Goal: Communication & Community: Answer question/provide support

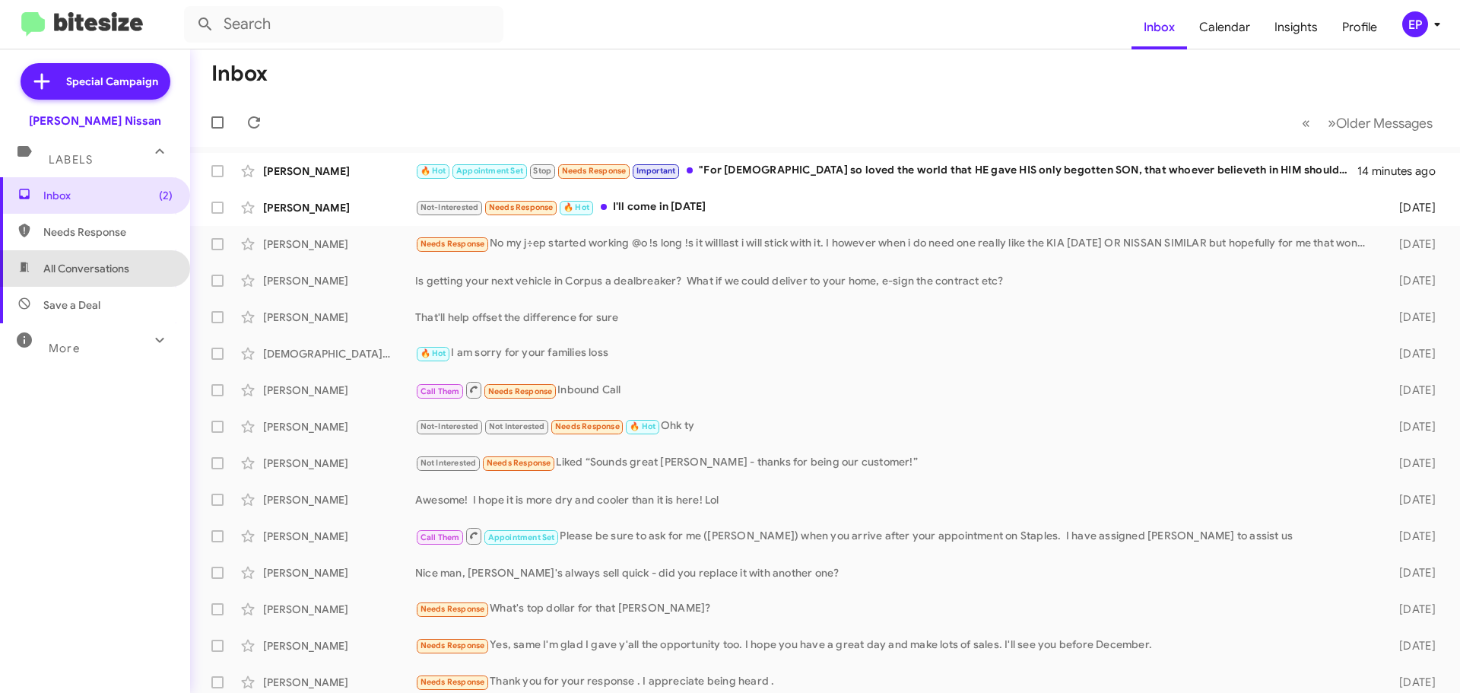
click at [114, 265] on span "All Conversations" at bounding box center [86, 268] width 86 height 15
type input "in:all-conversations"
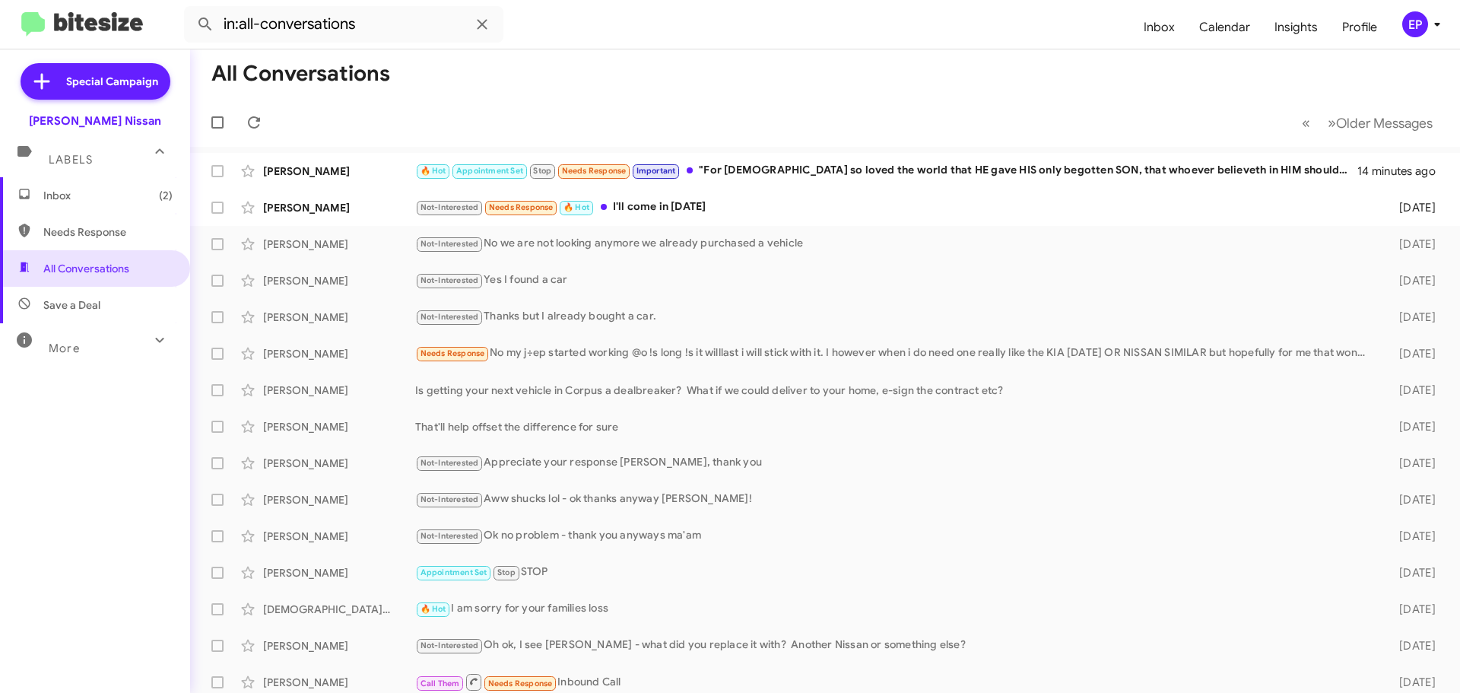
click at [599, 90] on mat-toolbar-row "All Conversations" at bounding box center [824, 73] width 1269 height 49
click at [764, 214] on div "Not-Interested Needs Response 🔥 Hot I'll come in [DATE]" at bounding box center [900, 206] width 971 height 17
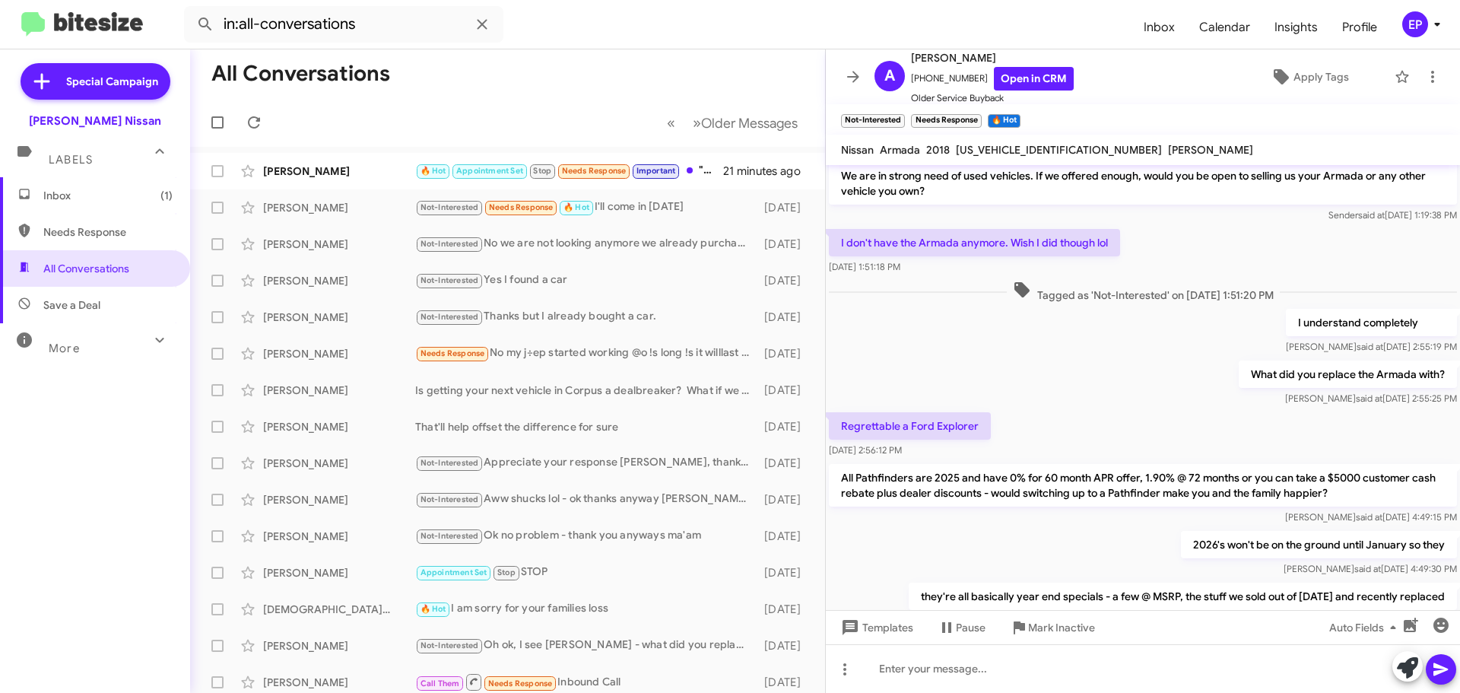
scroll to position [147, 0]
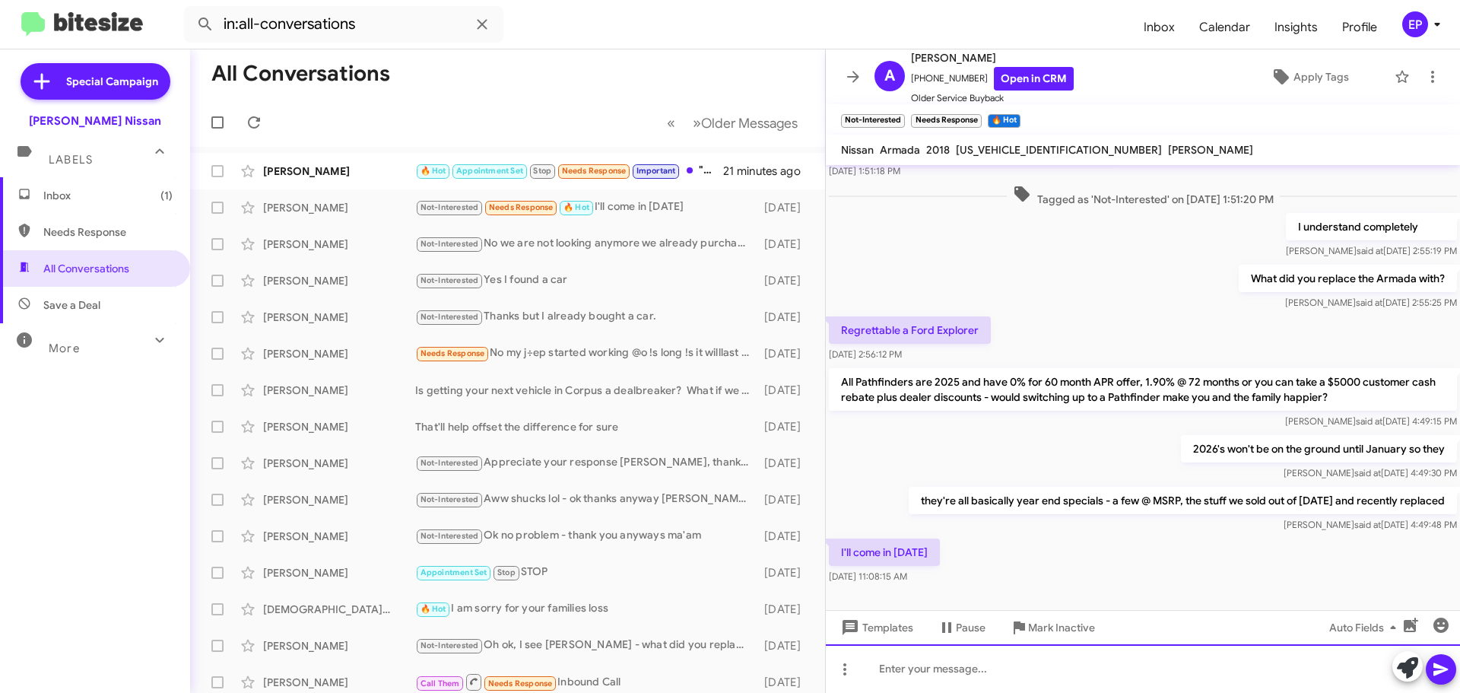
click at [1086, 670] on div at bounding box center [1143, 668] width 634 height 49
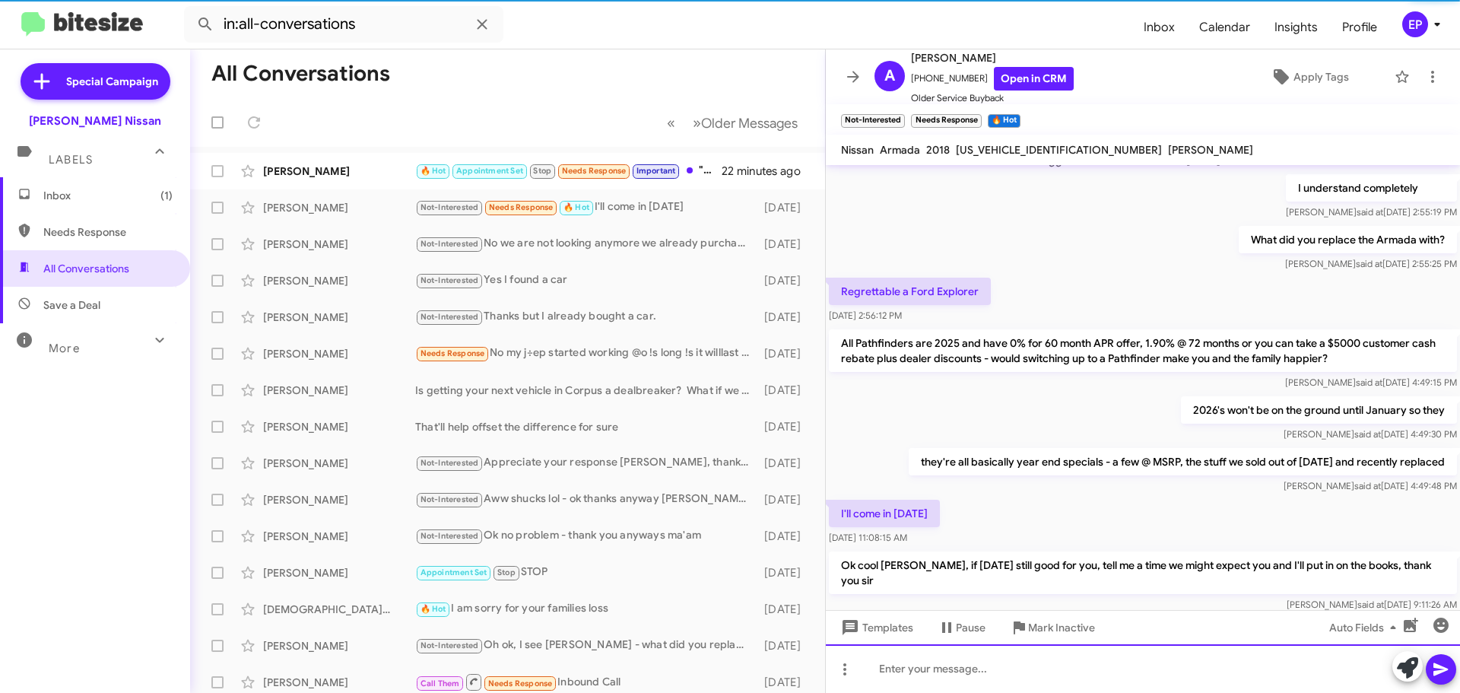
scroll to position [203, 0]
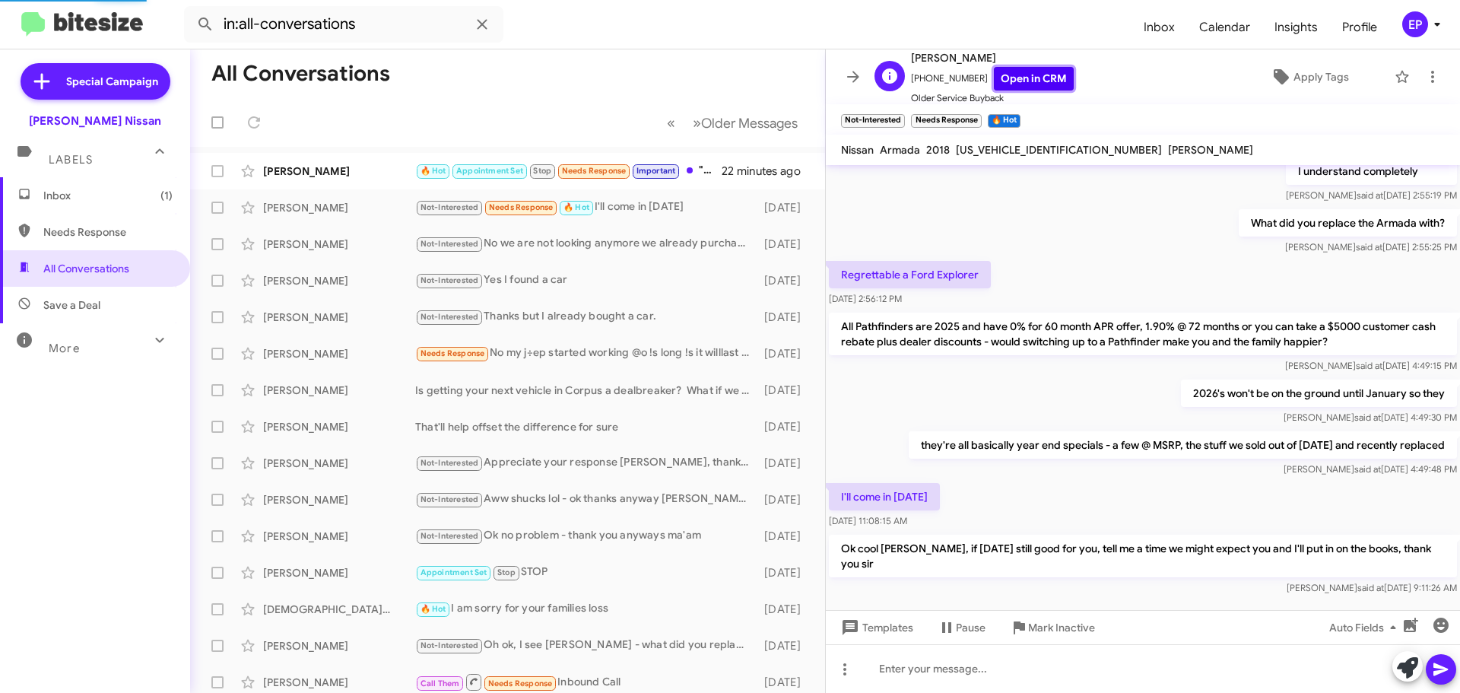
click at [1037, 77] on link "Open in CRM" at bounding box center [1034, 79] width 80 height 24
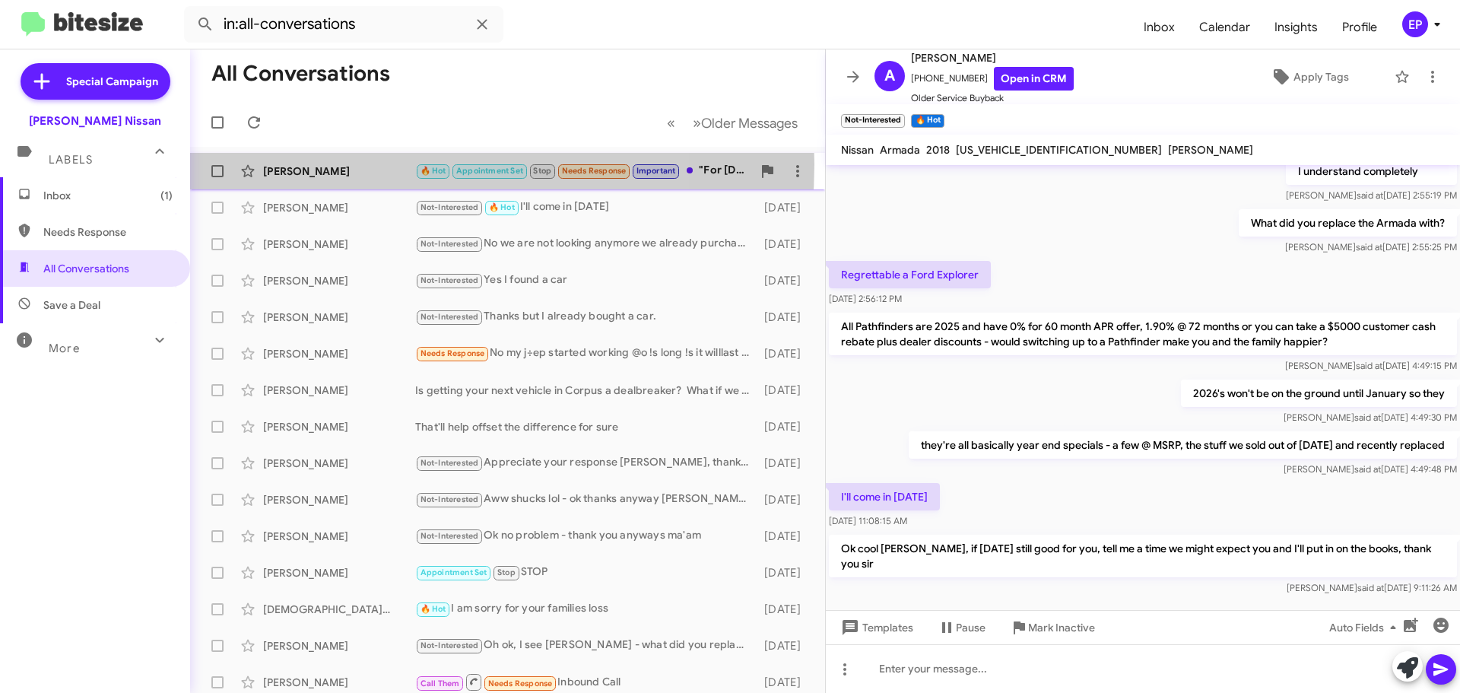
click at [365, 164] on div "[PERSON_NAME]" at bounding box center [339, 170] width 152 height 15
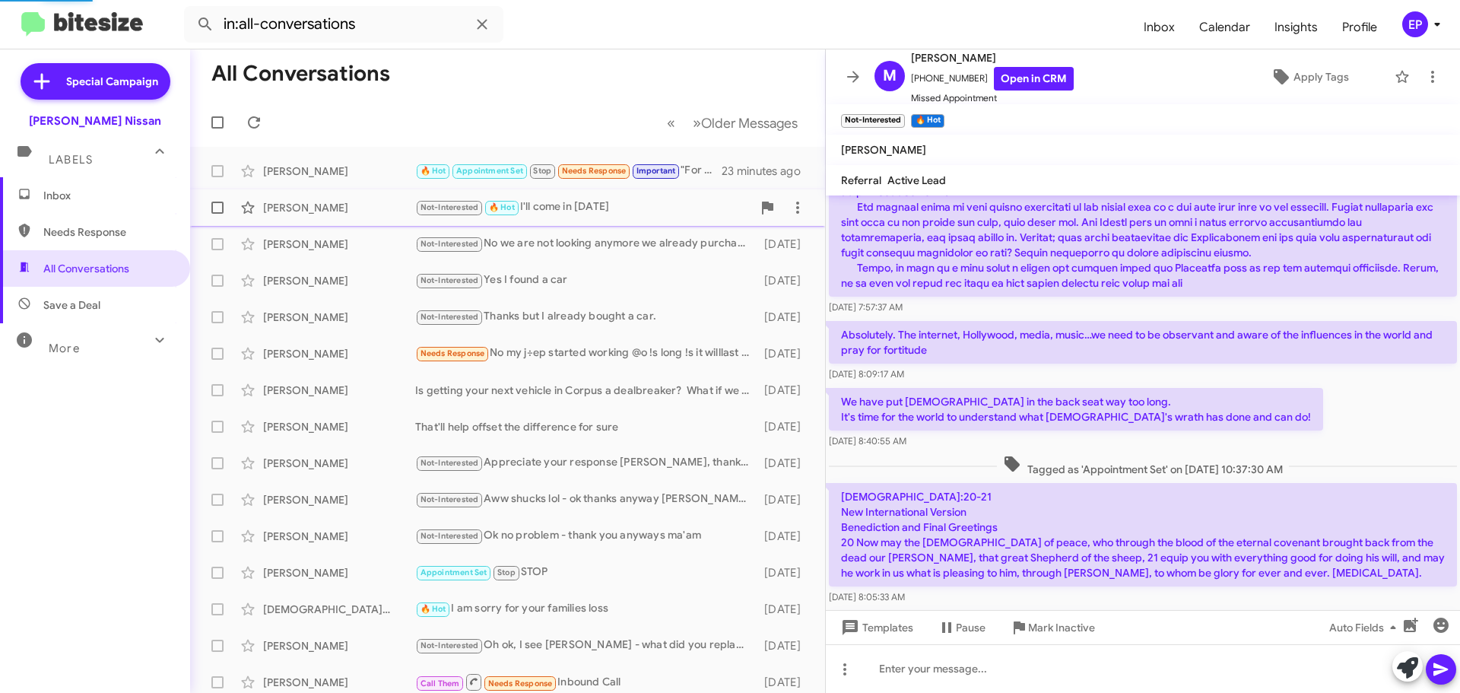
scroll to position [3194, 0]
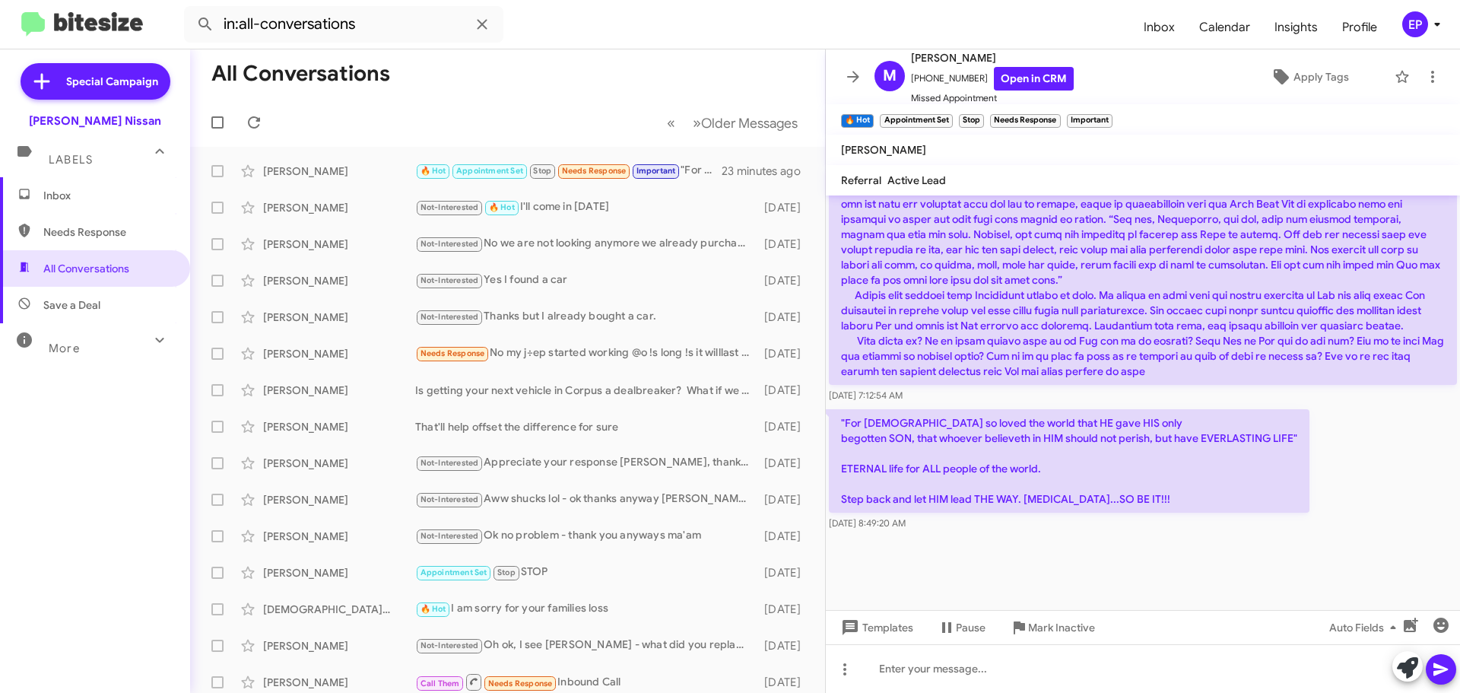
click at [1162, 353] on p at bounding box center [1143, 242] width 628 height 286
click at [1195, 385] on div "[DATE] 7:12:54 AM" at bounding box center [1143, 251] width 628 height 304
click at [848, 78] on icon at bounding box center [853, 77] width 18 height 18
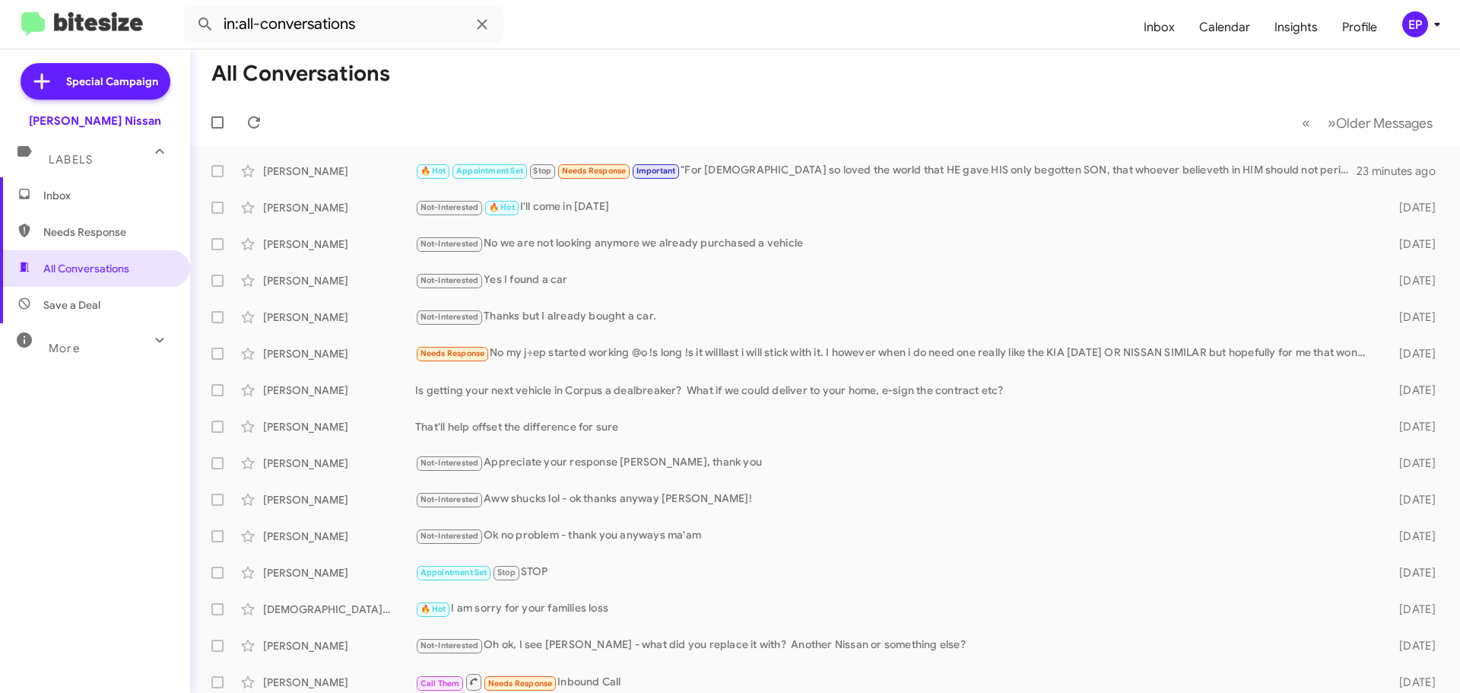
click at [524, 114] on mat-toolbar-row "« Previous » Next Older Messages" at bounding box center [824, 122] width 1269 height 49
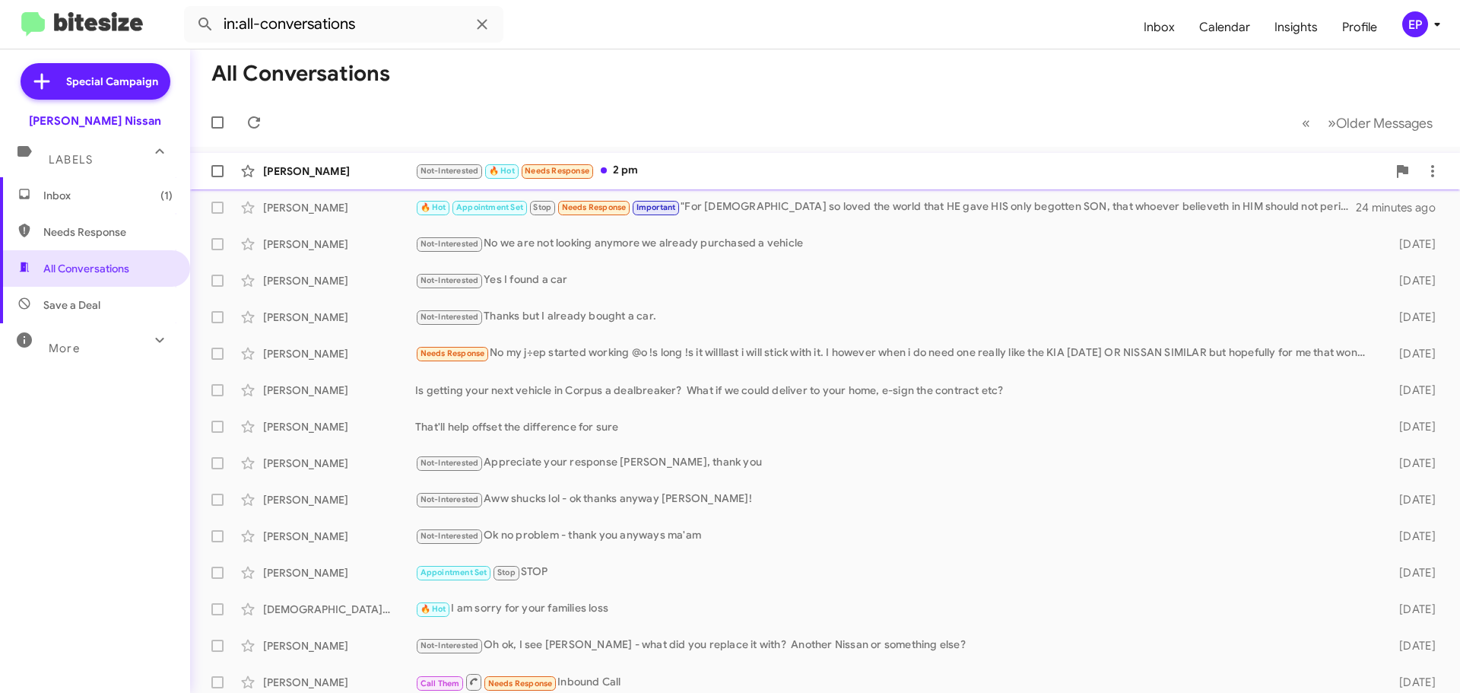
click at [695, 173] on div "Not-Interested 🔥 Hot Needs Response 2 pm" at bounding box center [900, 170] width 971 height 17
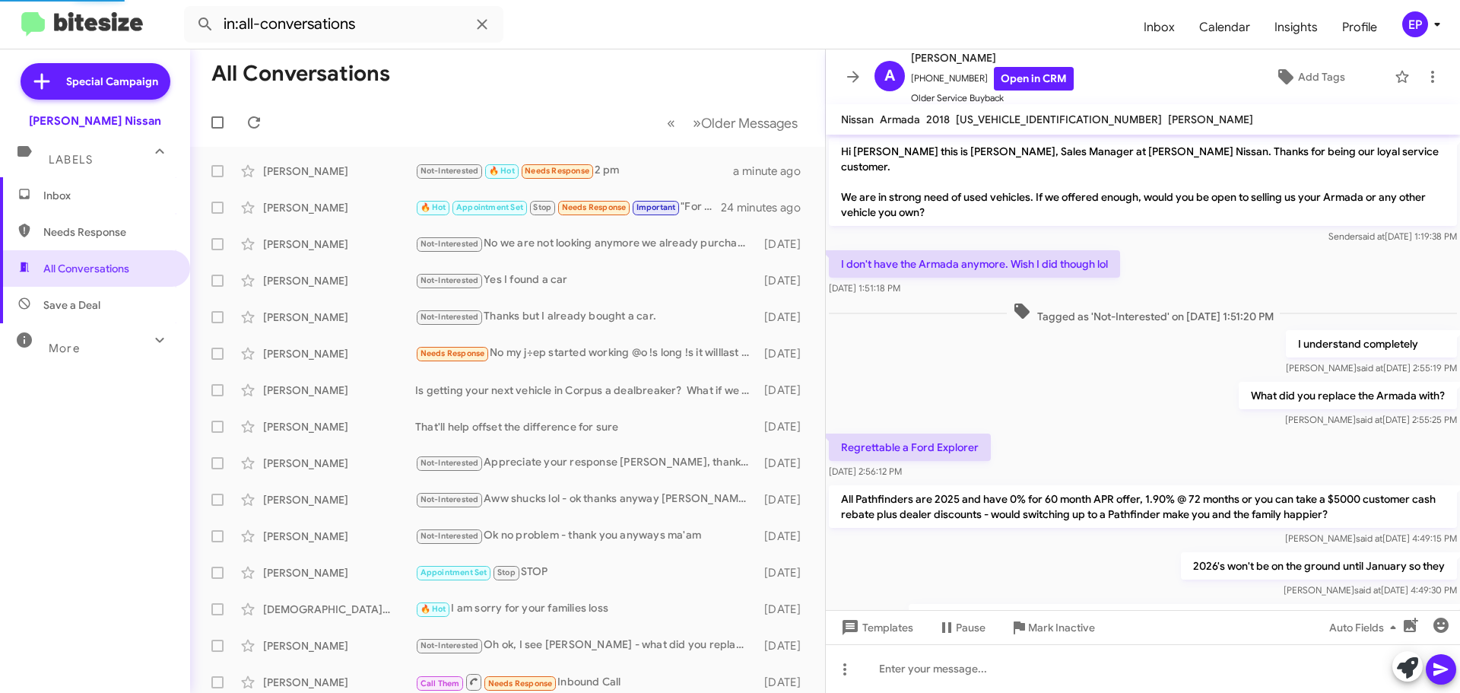
scroll to position [228, 0]
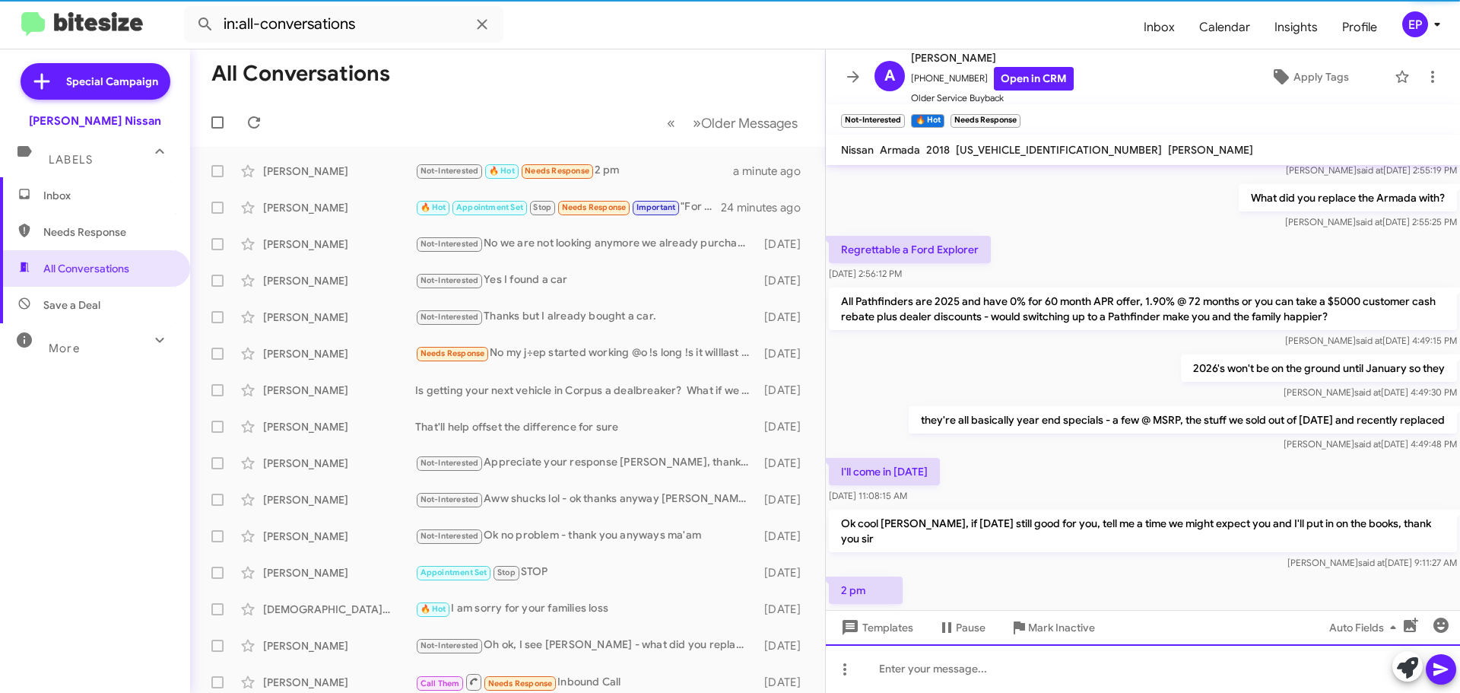
click at [1010, 680] on div at bounding box center [1143, 668] width 634 height 49
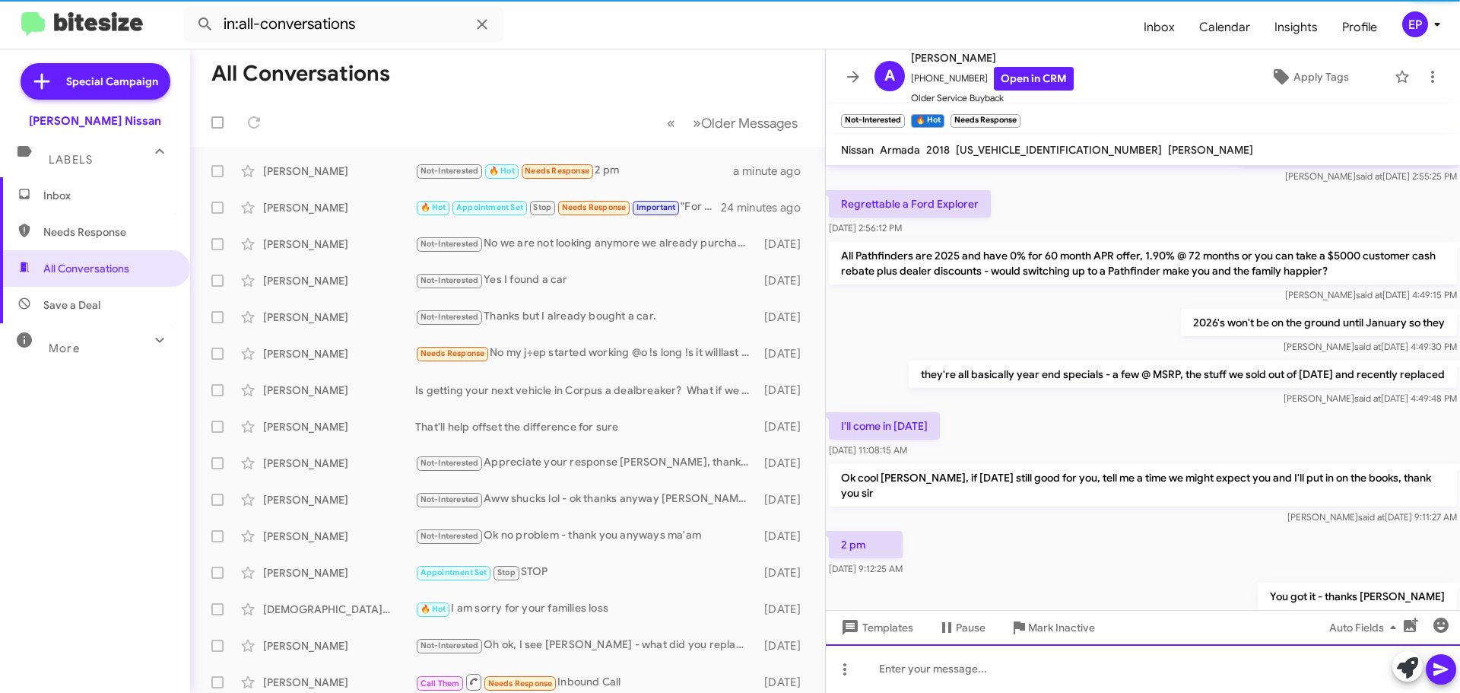
scroll to position [314, 0]
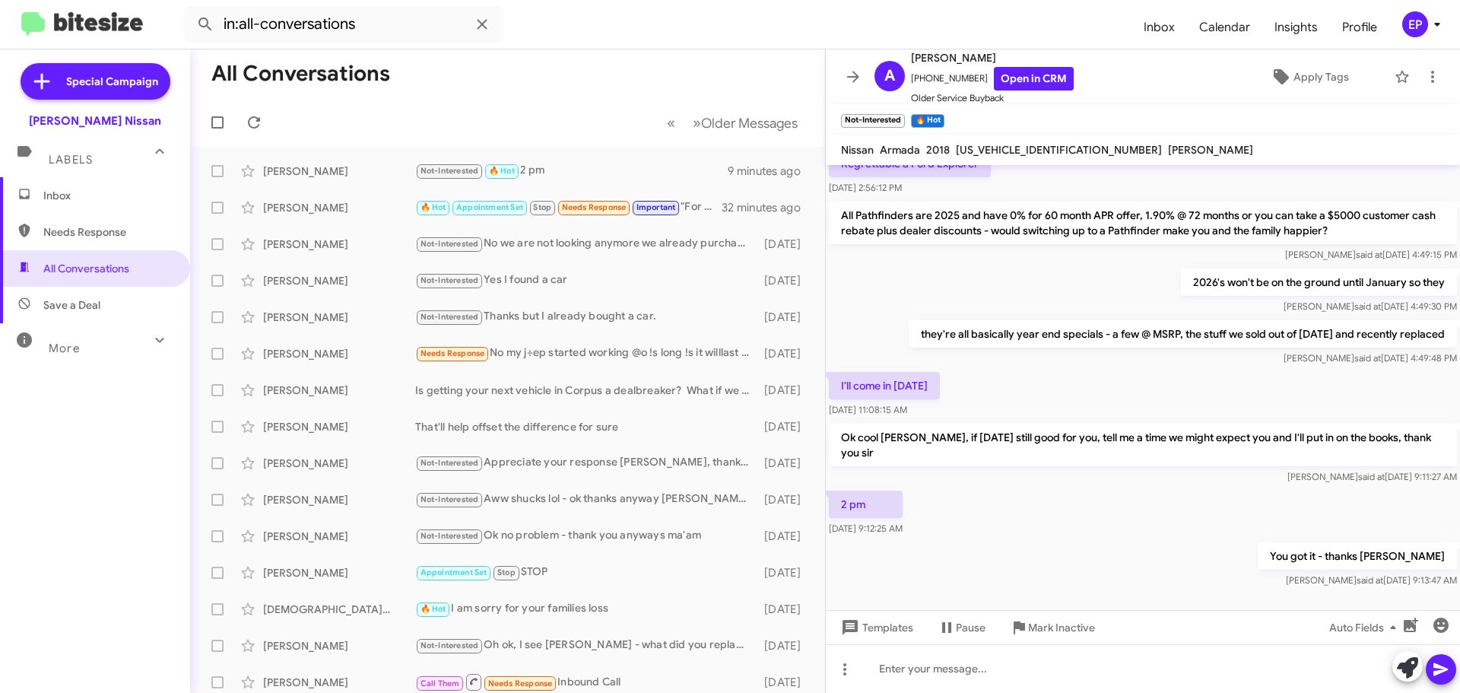
click at [1185, 487] on div "2 pm [DATE] 9:12:25 AM" at bounding box center [1143, 513] width 634 height 52
click at [971, 559] on div "You got it - thanks [PERSON_NAME] [PERSON_NAME] at [DATE] 9:13:47 AM" at bounding box center [1143, 565] width 634 height 52
